Goal: Transaction & Acquisition: Purchase product/service

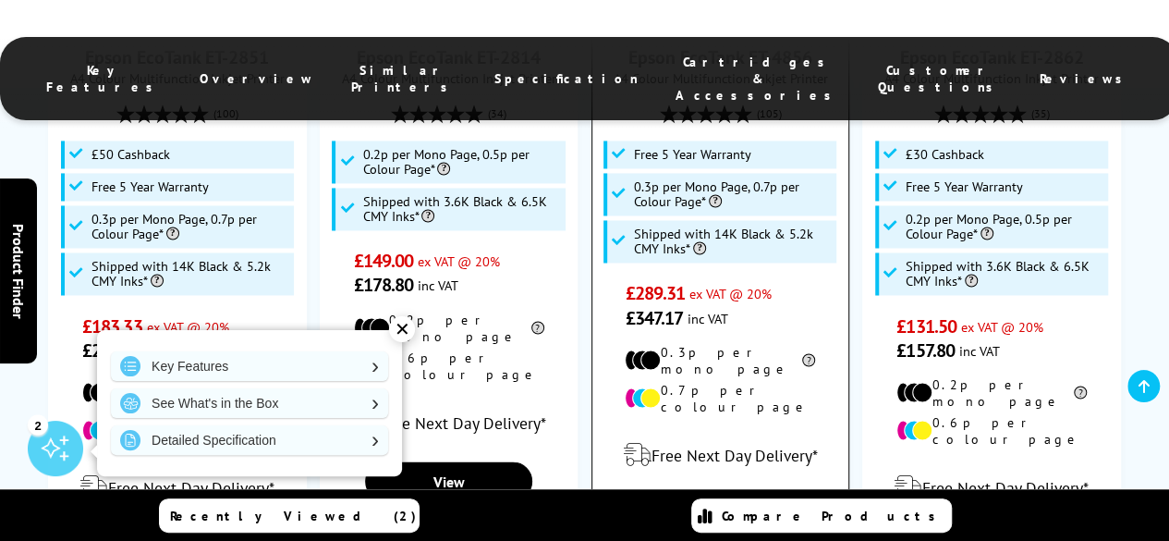
scroll to position [1449, 0]
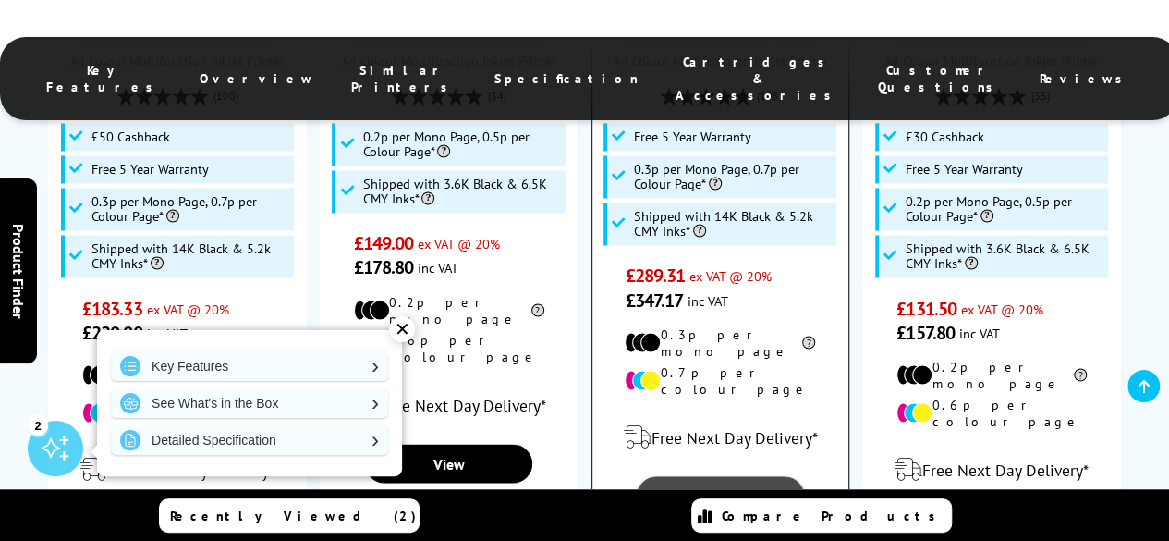
click at [717, 476] on link "View" at bounding box center [720, 495] width 167 height 39
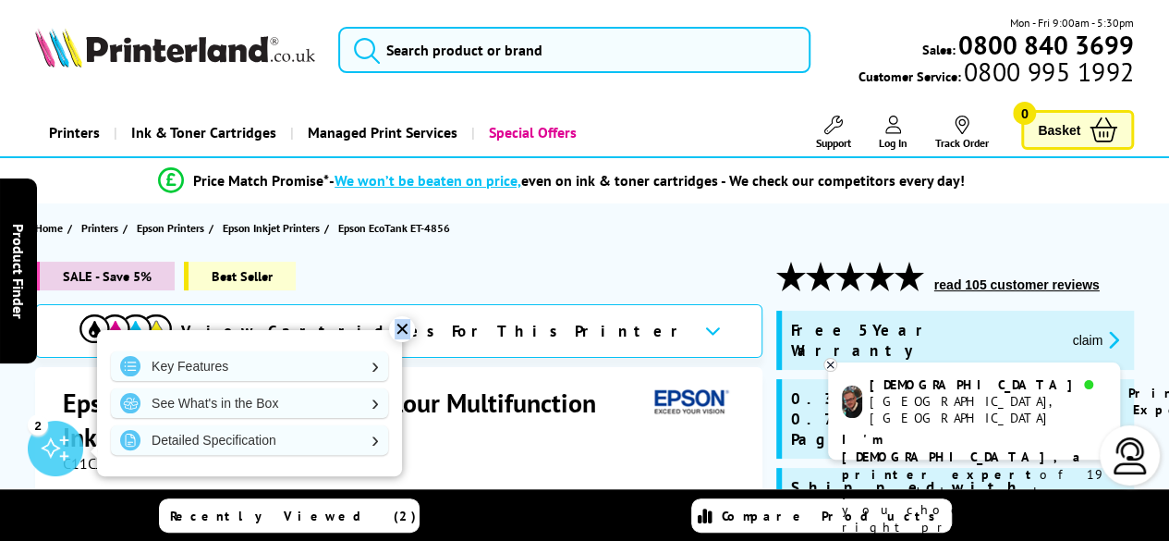
click at [402, 328] on div "✕" at bounding box center [402, 329] width 26 height 26
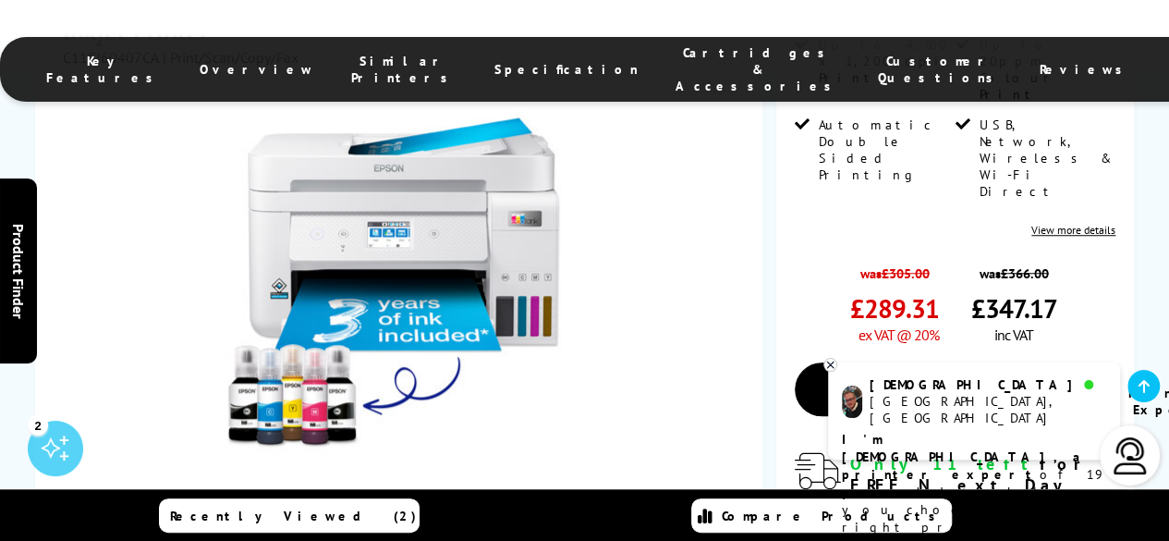
scroll to position [647, 0]
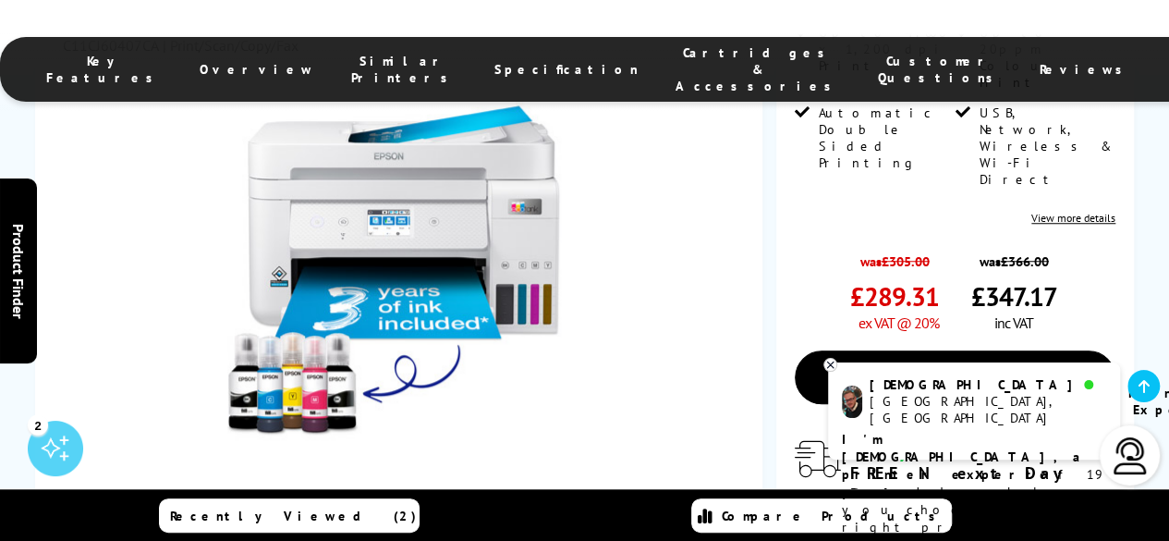
click at [273, 498] on link at bounding box center [267, 537] width 76 height 79
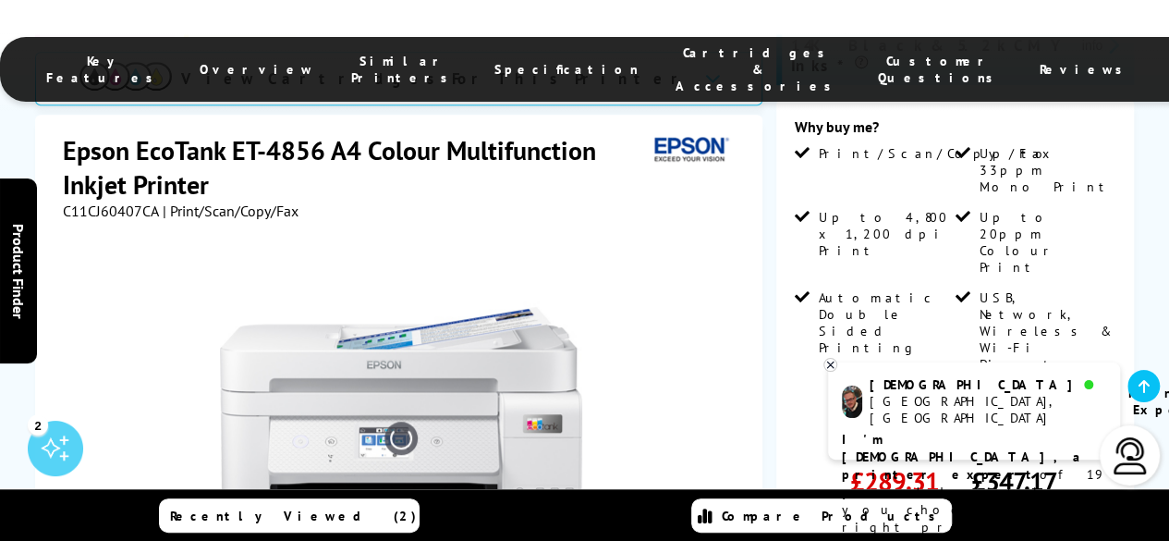
scroll to position [555, 0]
